Goal: Transaction & Acquisition: Purchase product/service

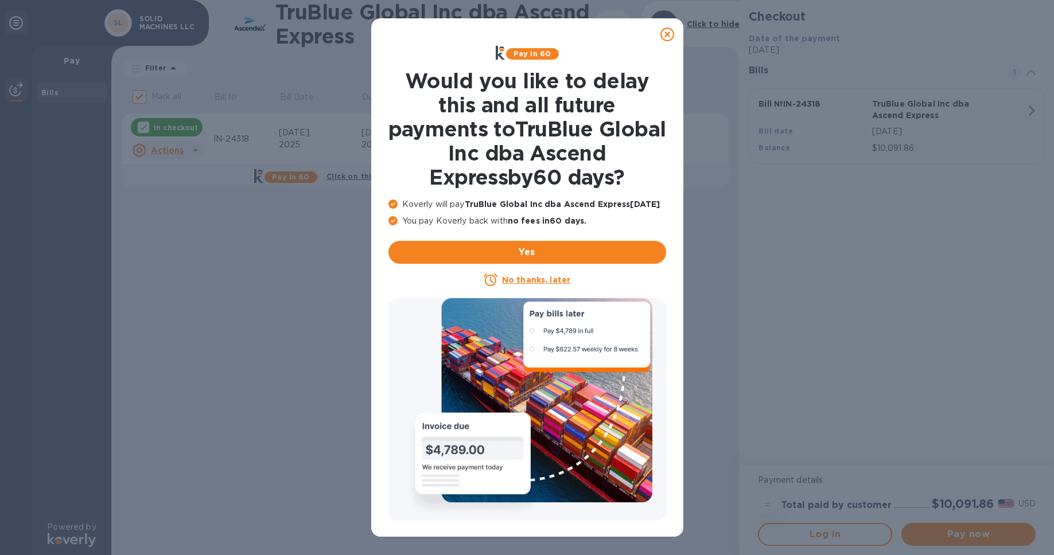
click at [528, 284] on u "No thanks, later" at bounding box center [536, 279] width 68 height 9
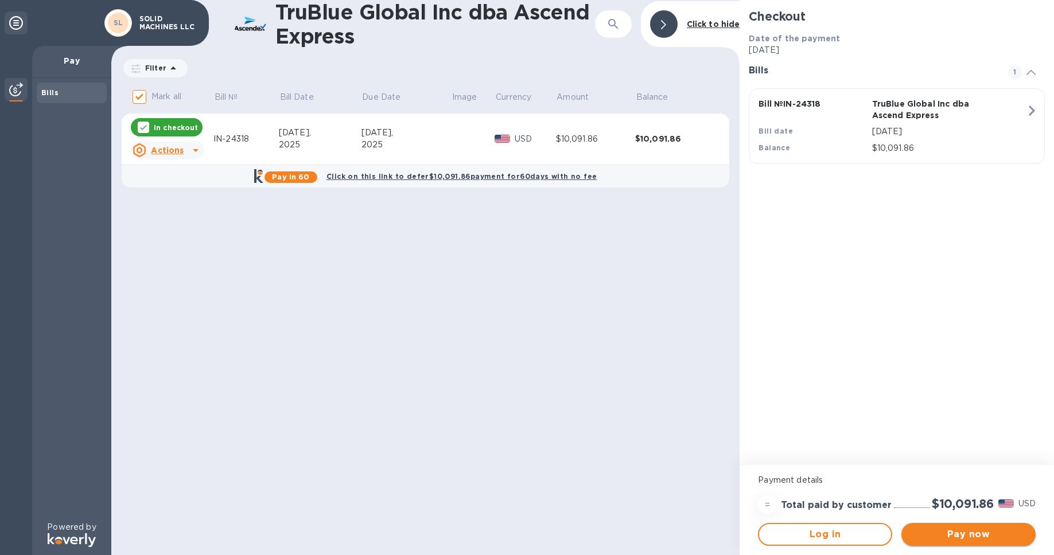
click at [926, 536] on span "Pay now" at bounding box center [968, 535] width 116 height 14
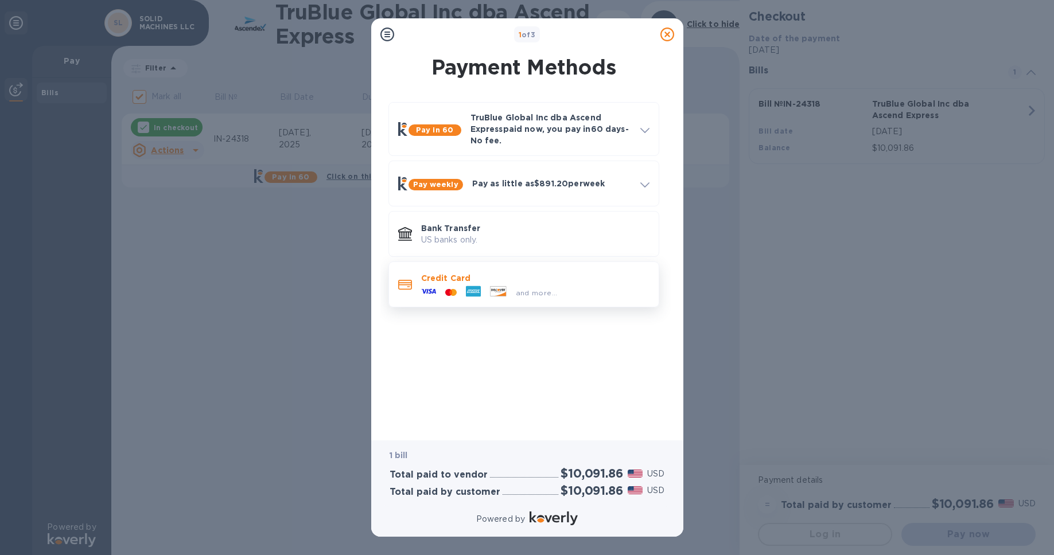
click at [550, 284] on p "Credit Card" at bounding box center [535, 277] width 228 height 11
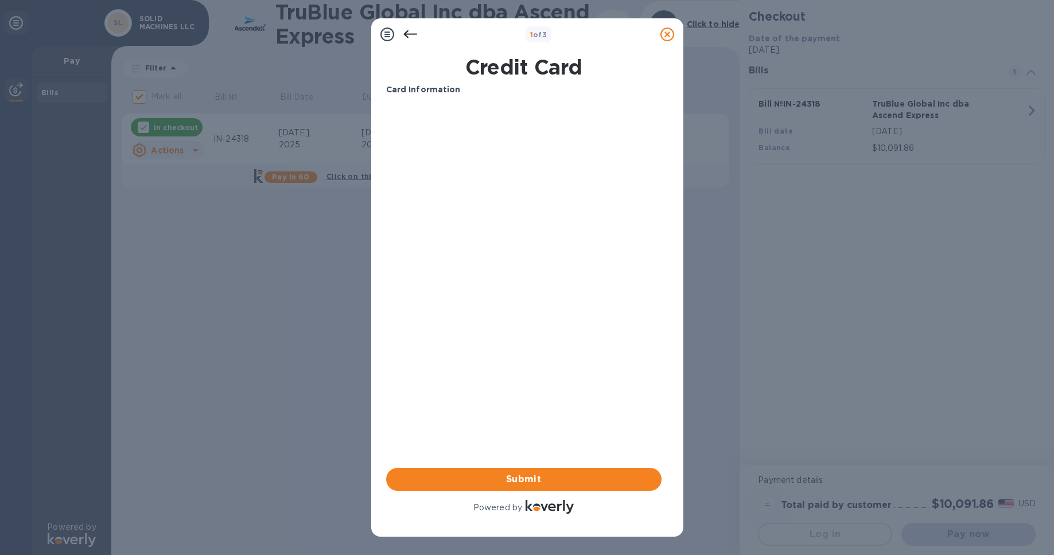
click at [551, 300] on div "Card Information Your browser does not support iframes Submit Powered by" at bounding box center [523, 300] width 275 height 432
click at [408, 36] on icon at bounding box center [410, 35] width 14 height 14
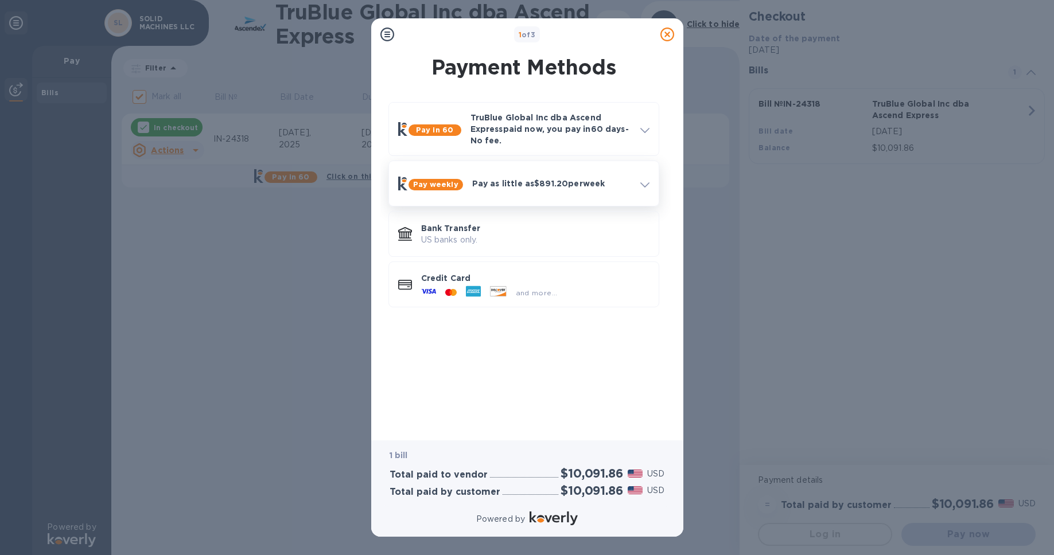
click at [645, 189] on span at bounding box center [644, 183] width 9 height 11
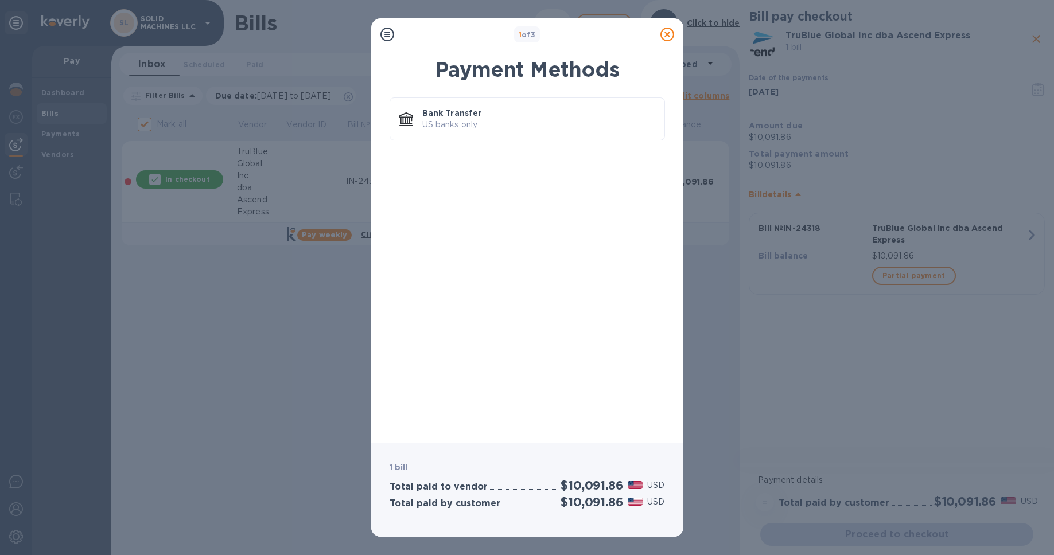
click at [665, 36] on icon at bounding box center [667, 35] width 14 height 14
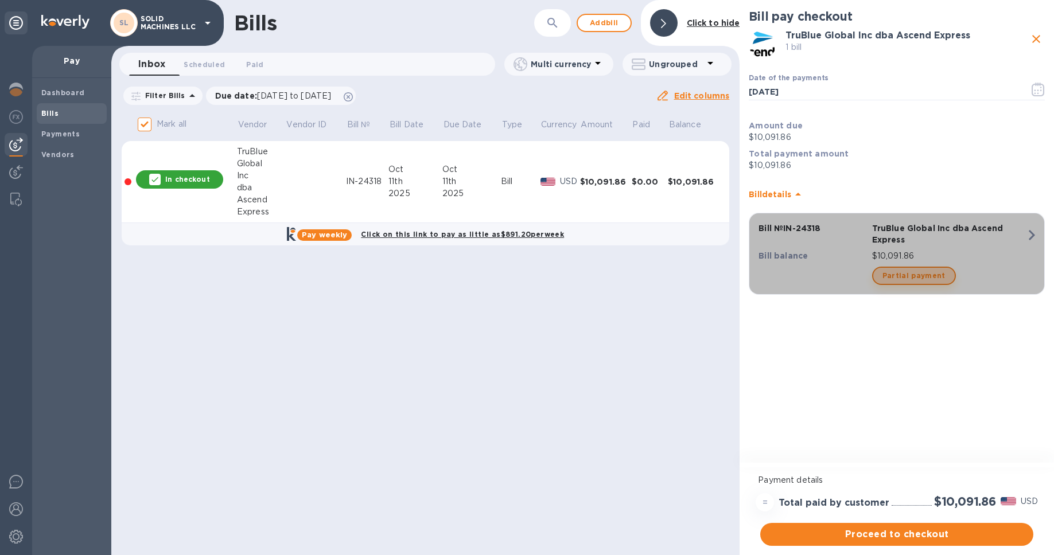
click at [906, 283] on span "Partial payment" at bounding box center [913, 276] width 63 height 14
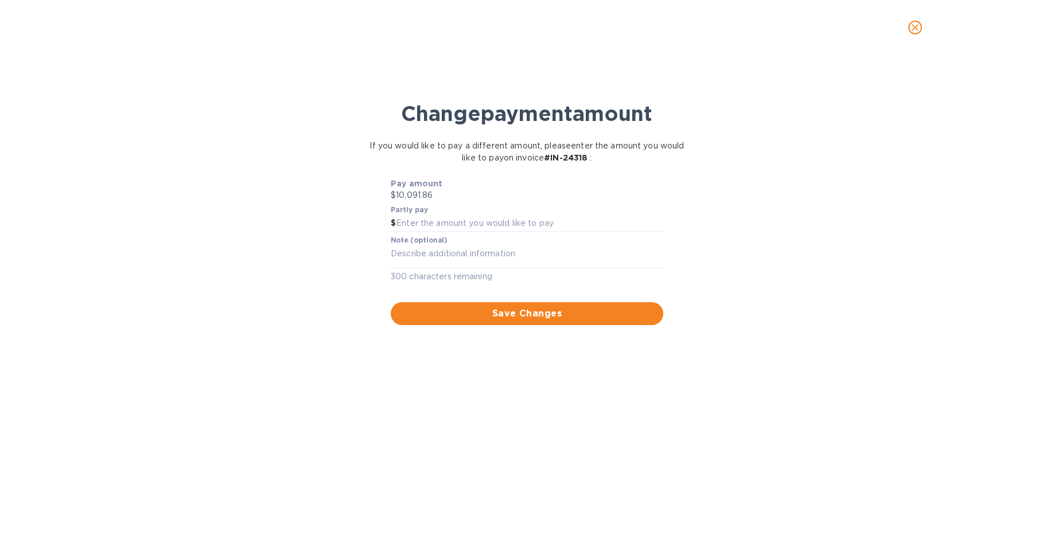
click at [919, 28] on icon "close" at bounding box center [914, 27] width 11 height 11
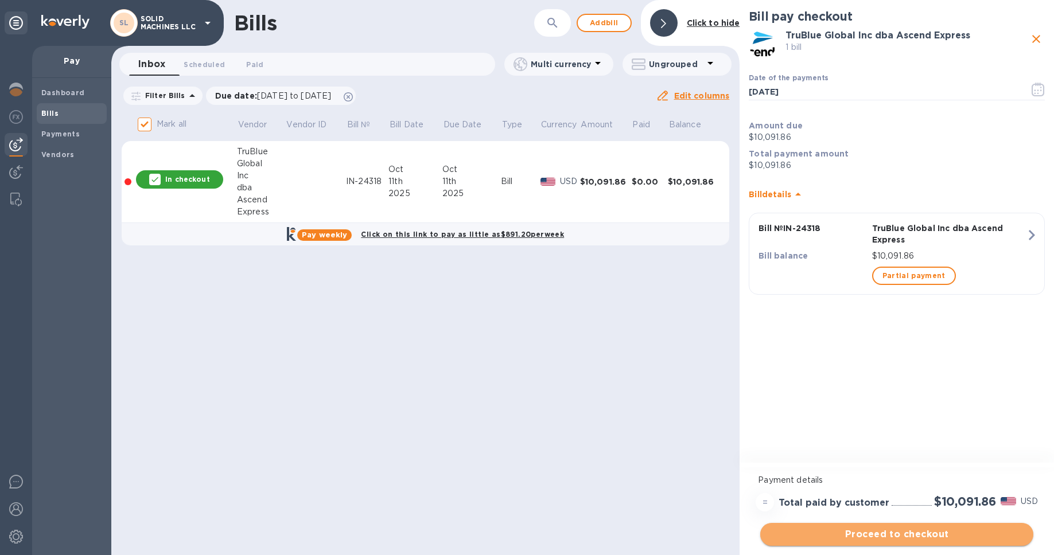
click at [793, 533] on span "Proceed to checkout" at bounding box center [896, 535] width 255 height 14
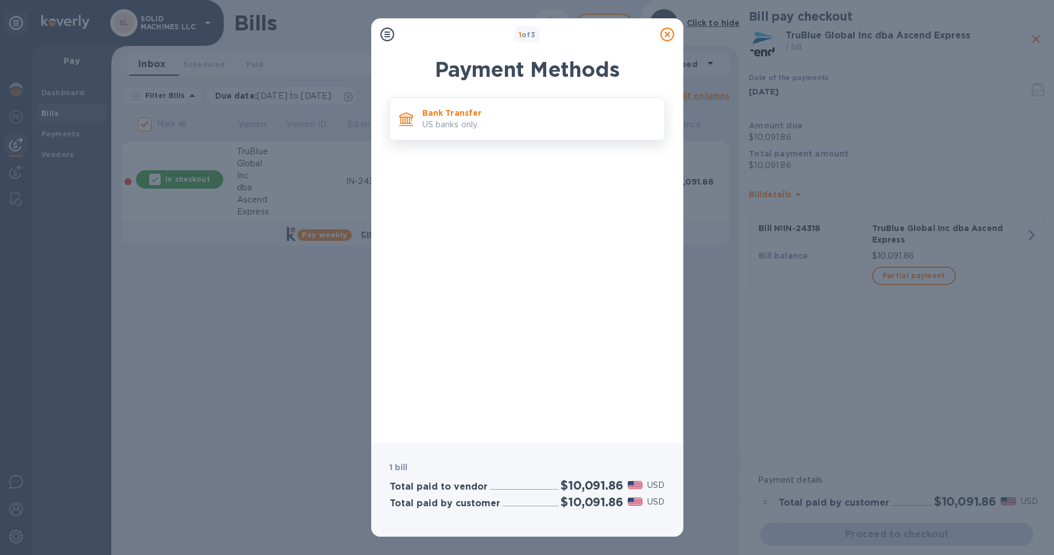
click at [558, 113] on p "Bank Transfer" at bounding box center [538, 112] width 233 height 11
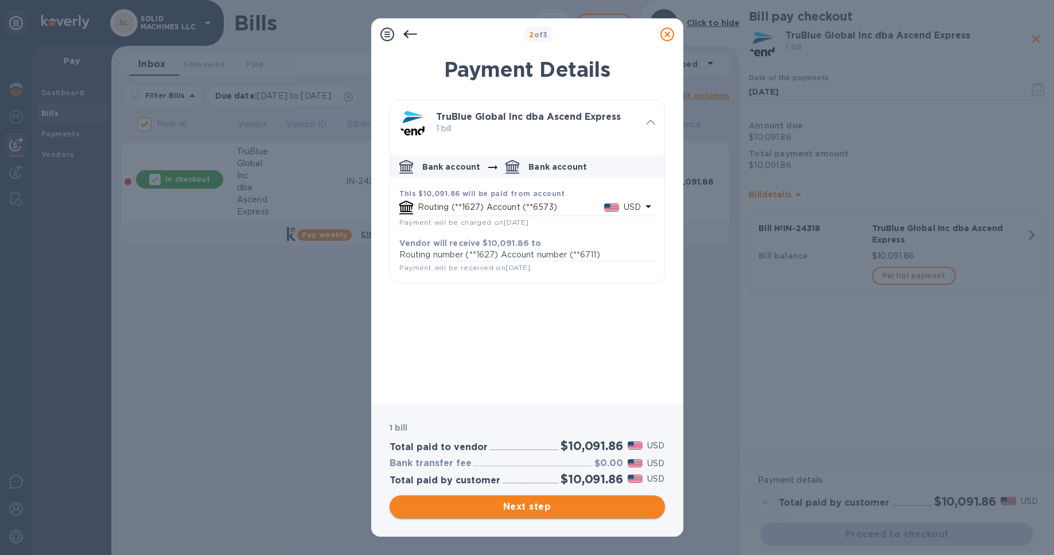
click at [530, 512] on span "Next step" at bounding box center [527, 507] width 257 height 14
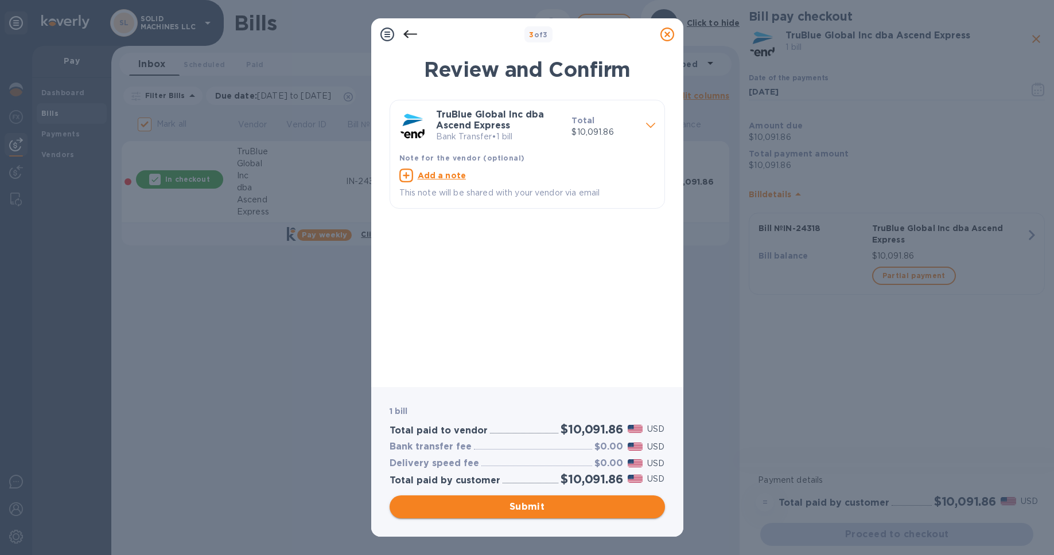
click at [539, 505] on span "Submit" at bounding box center [527, 507] width 257 height 14
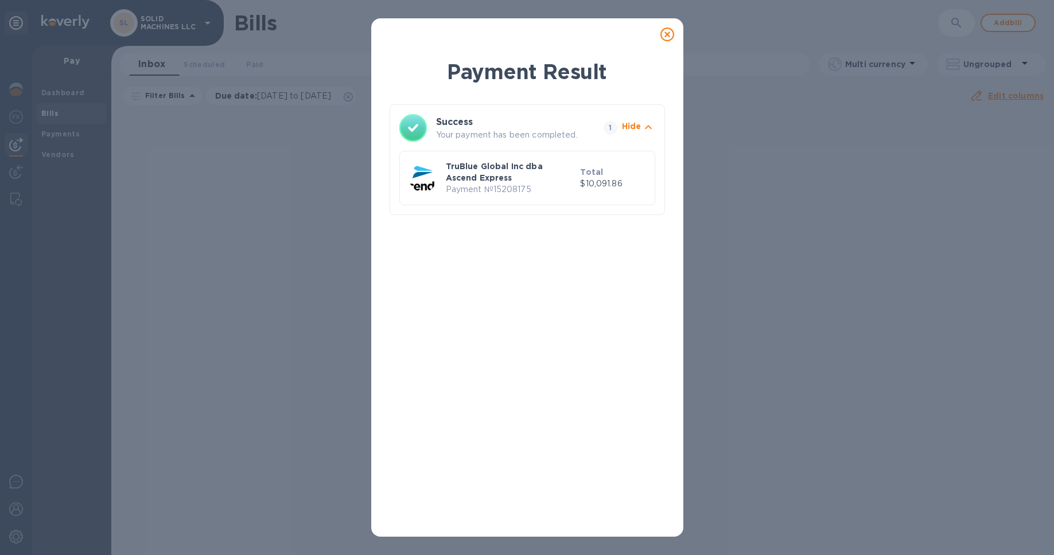
click at [553, 184] on p "TruBlue Global Inc dba Ascend Express" at bounding box center [511, 172] width 130 height 23
click at [669, 32] on icon at bounding box center [667, 35] width 14 height 14
